Goal: Task Accomplishment & Management: Complete application form

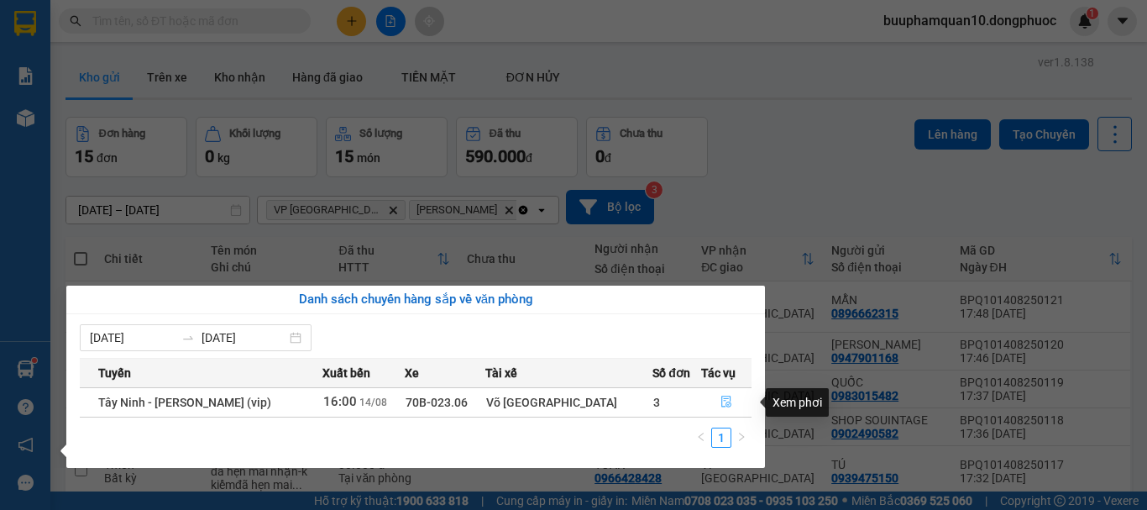
click at [720, 399] on icon "file-done" at bounding box center [726, 401] width 12 height 12
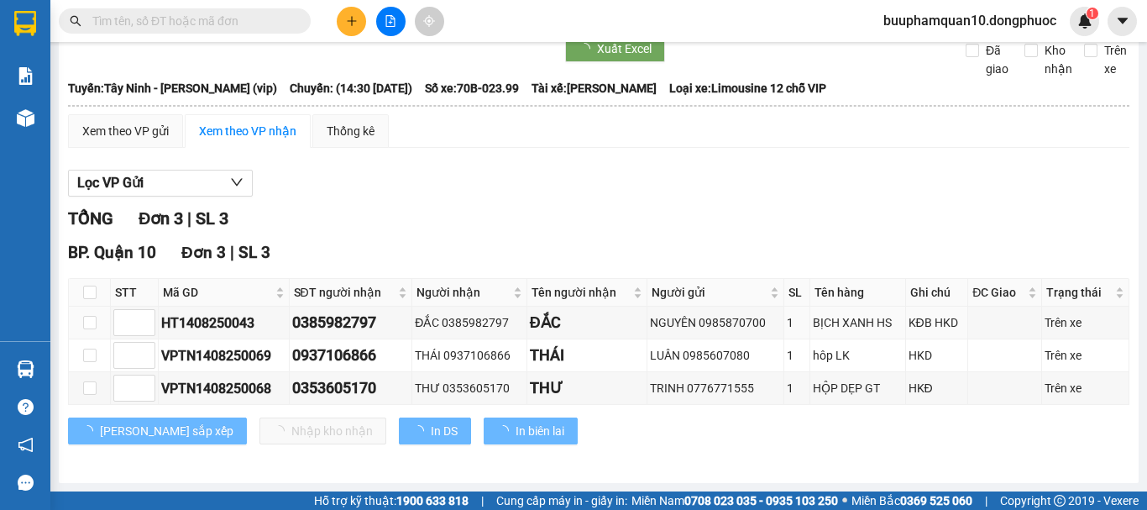
scroll to position [73, 0]
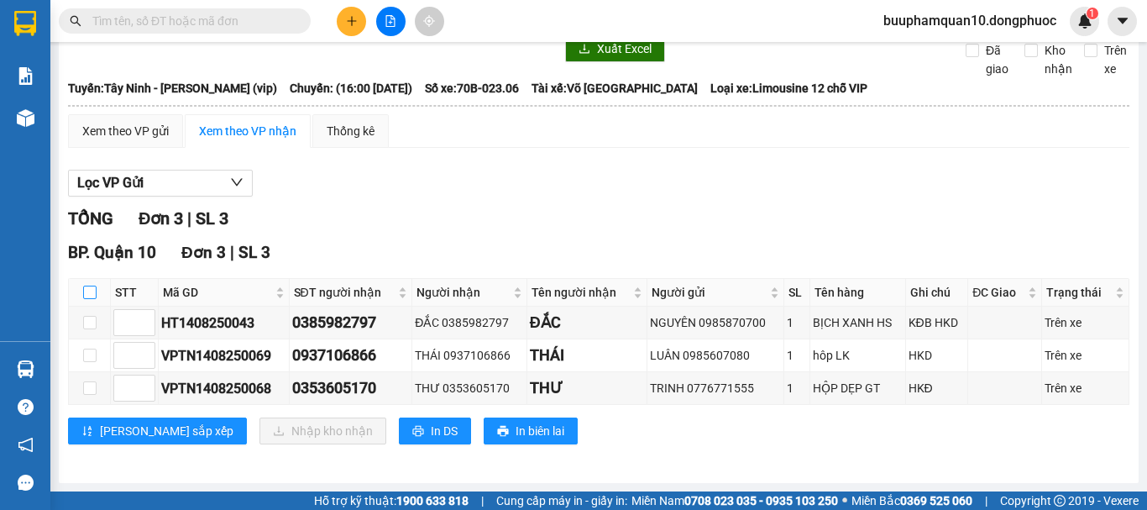
click at [87, 297] on input "checkbox" at bounding box center [89, 291] width 13 height 13
checkbox input "true"
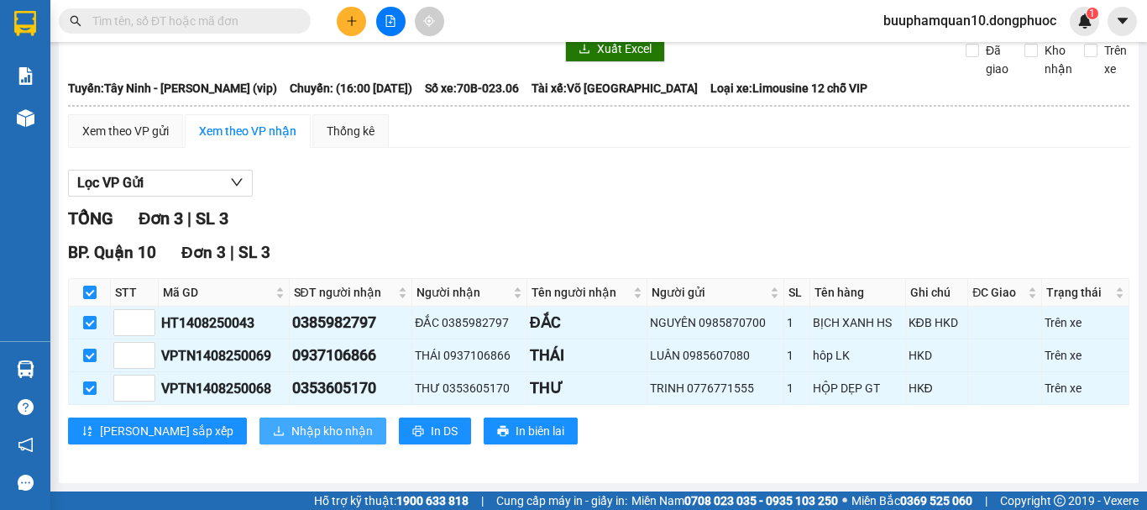
click at [273, 432] on icon "download" at bounding box center [279, 431] width 12 height 12
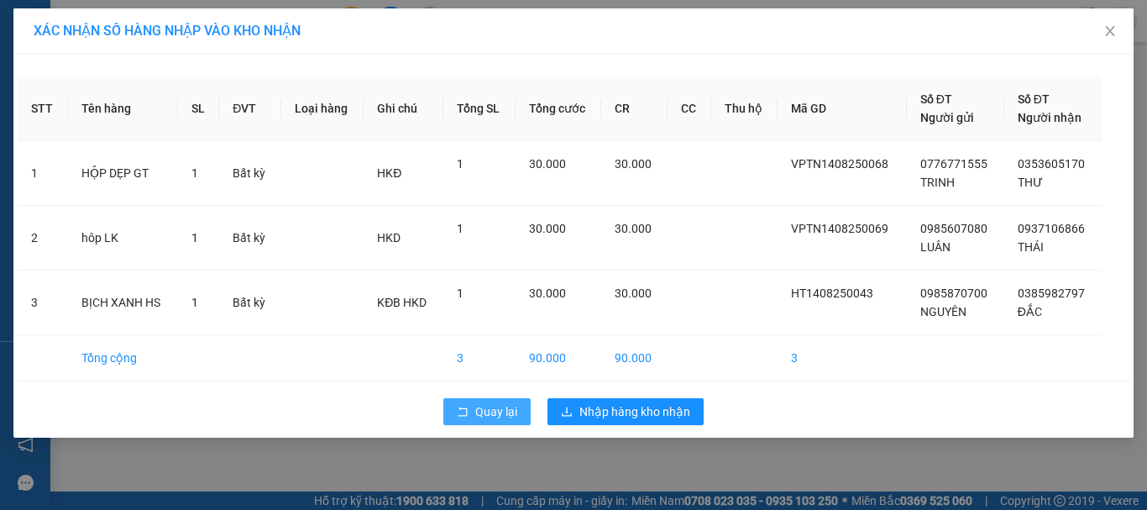
click at [464, 412] on icon "rollback" at bounding box center [463, 411] width 12 height 12
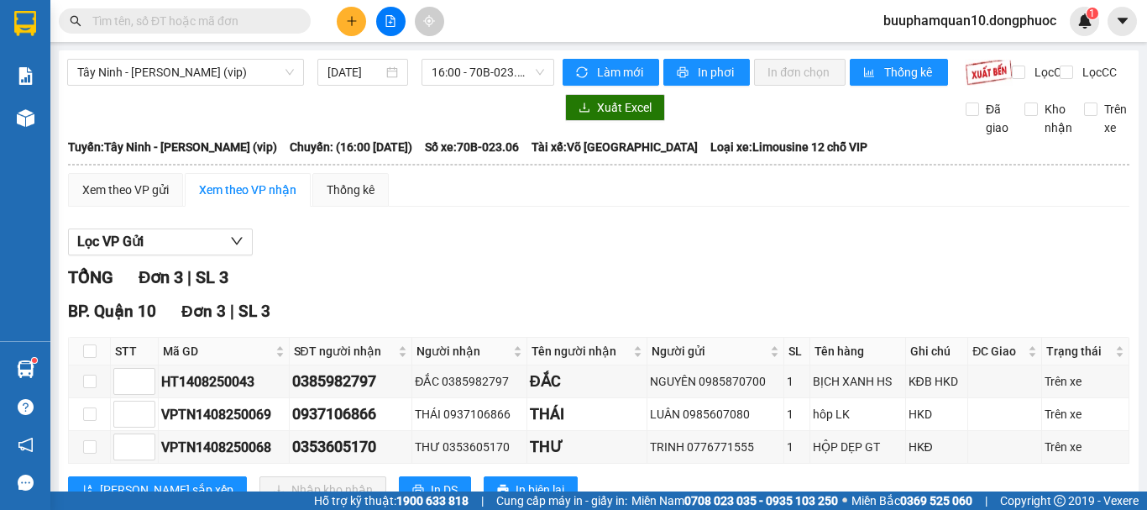
scroll to position [0, 5]
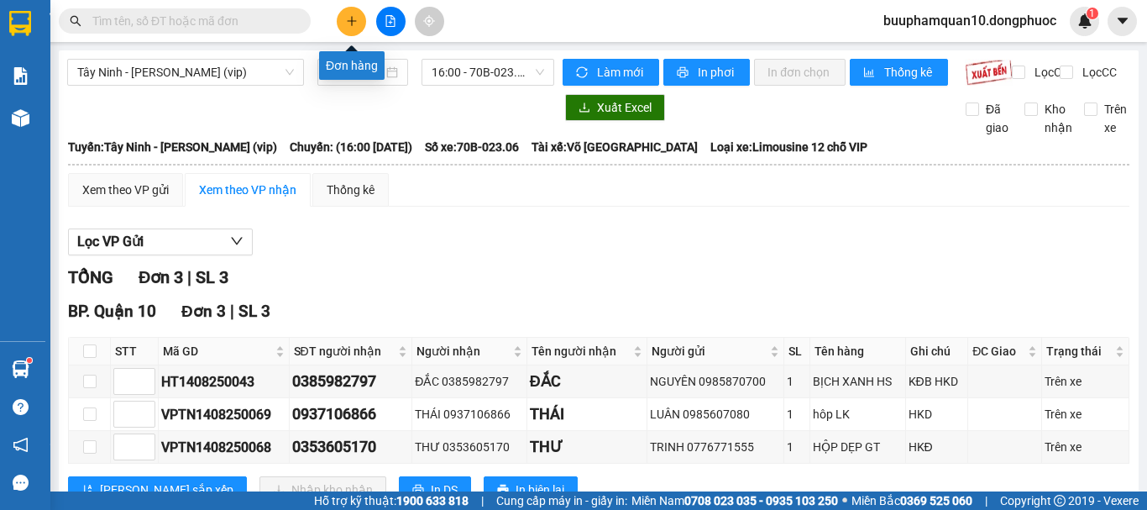
click at [348, 24] on icon "plus" at bounding box center [352, 21] width 12 height 12
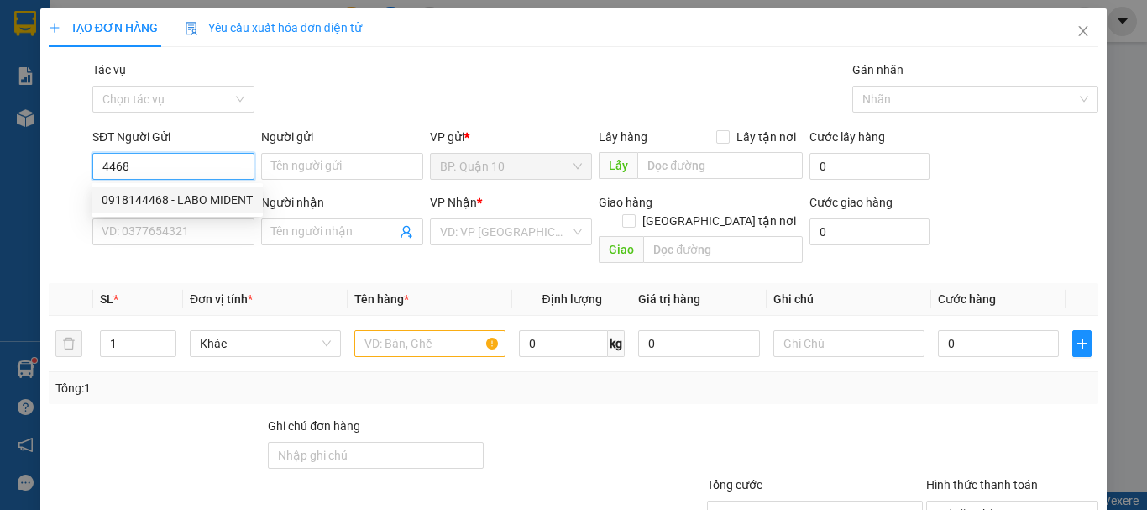
click at [171, 201] on div "0918144468 - LABO MIDENT" at bounding box center [177, 200] width 151 height 18
type input "0918144468"
type input "LABO MIDENT"
type input "0908615453"
type input "[PERSON_NAME]"
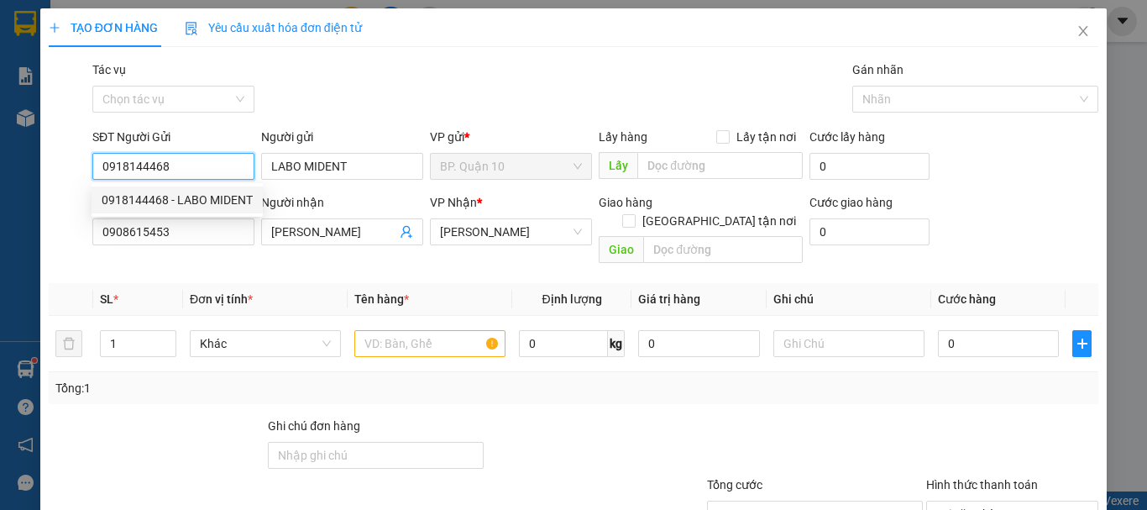
type input "30.000"
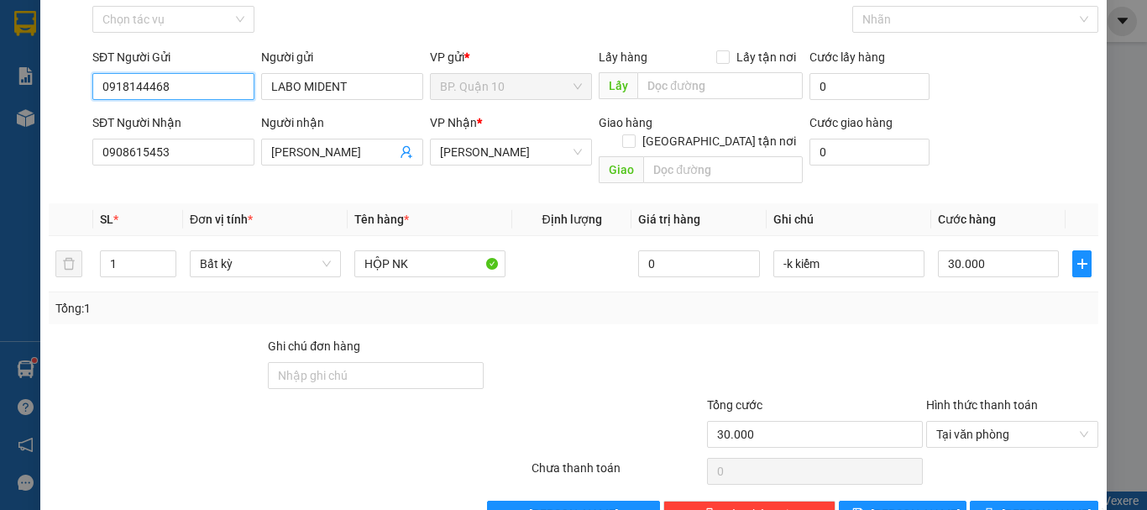
scroll to position [112, 0]
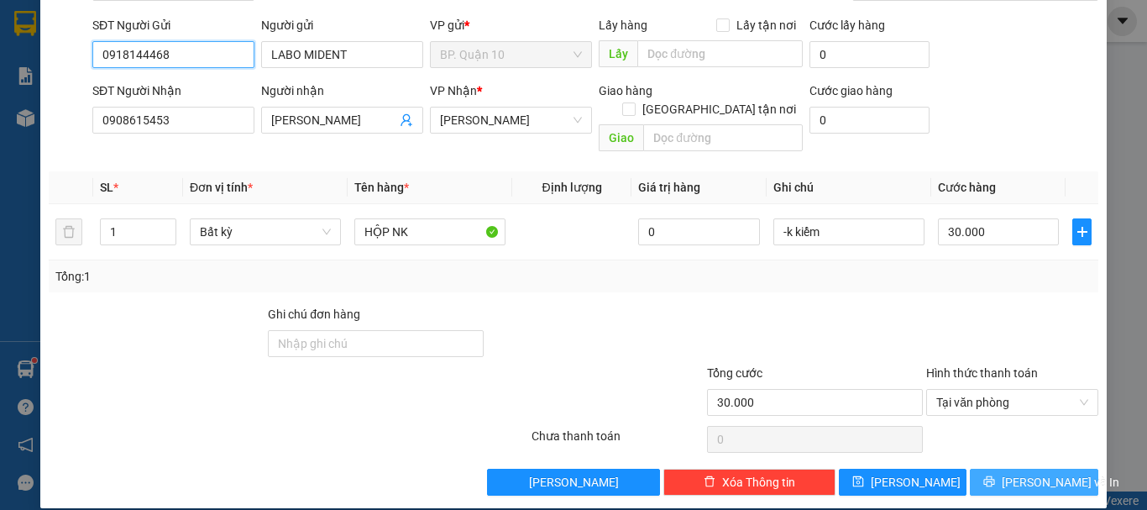
type input "0918144468"
click at [1043, 473] on span "[PERSON_NAME] và In" at bounding box center [1060, 482] width 118 height 18
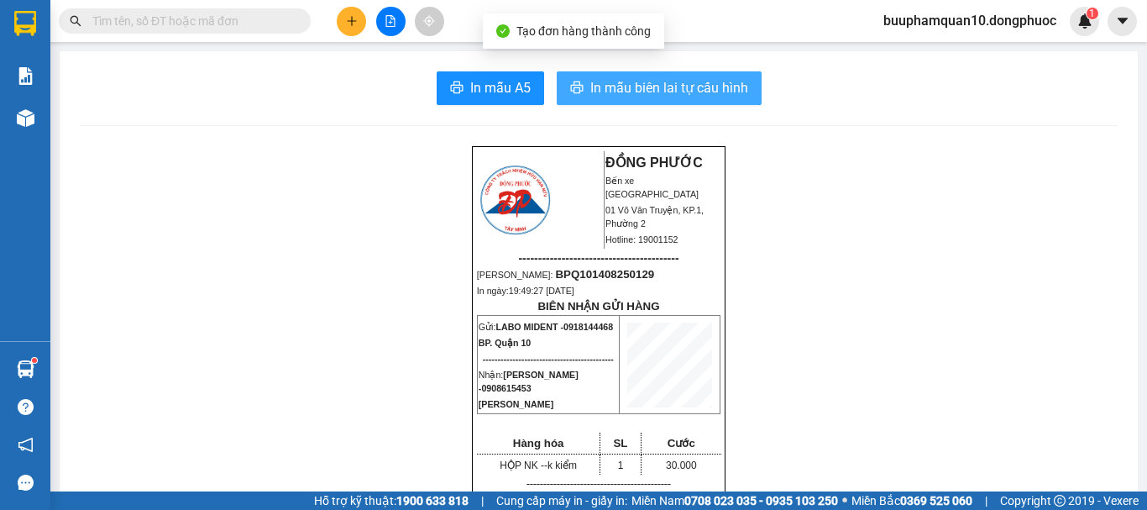
click at [719, 95] on span "In mẫu biên lai tự cấu hình" at bounding box center [669, 87] width 158 height 21
